Goal: Check status

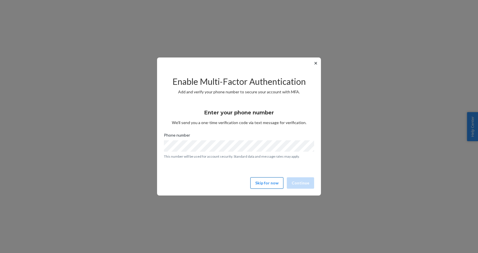
click at [272, 183] on button "Skip for now" at bounding box center [266, 182] width 33 height 11
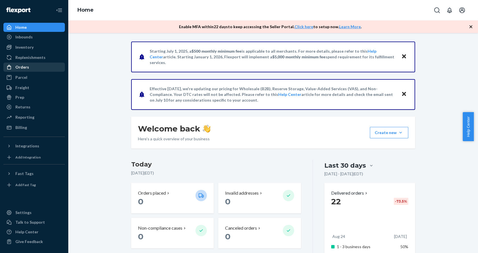
click at [33, 68] on div "Orders" at bounding box center [34, 67] width 60 height 8
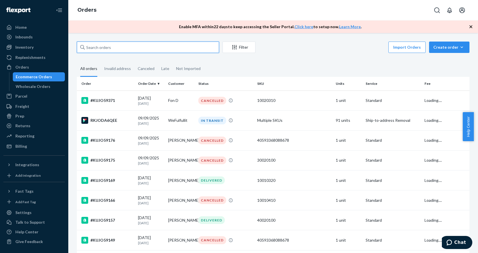
click at [112, 46] on input "text" at bounding box center [148, 47] width 142 height 11
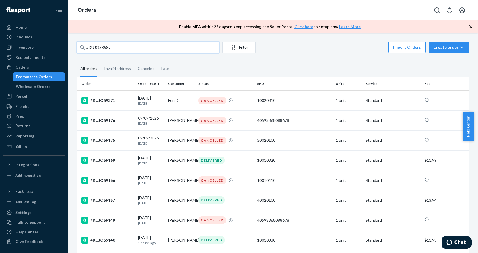
type input "#KUJO58589"
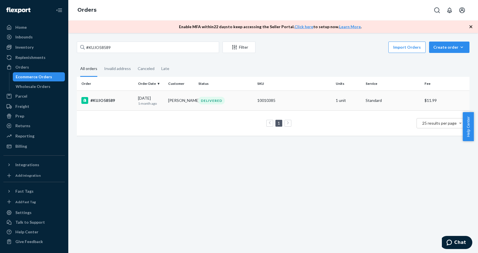
click at [148, 102] on p "1 month ago" at bounding box center [151, 103] width 26 height 5
